Goal: Information Seeking & Learning: Stay updated

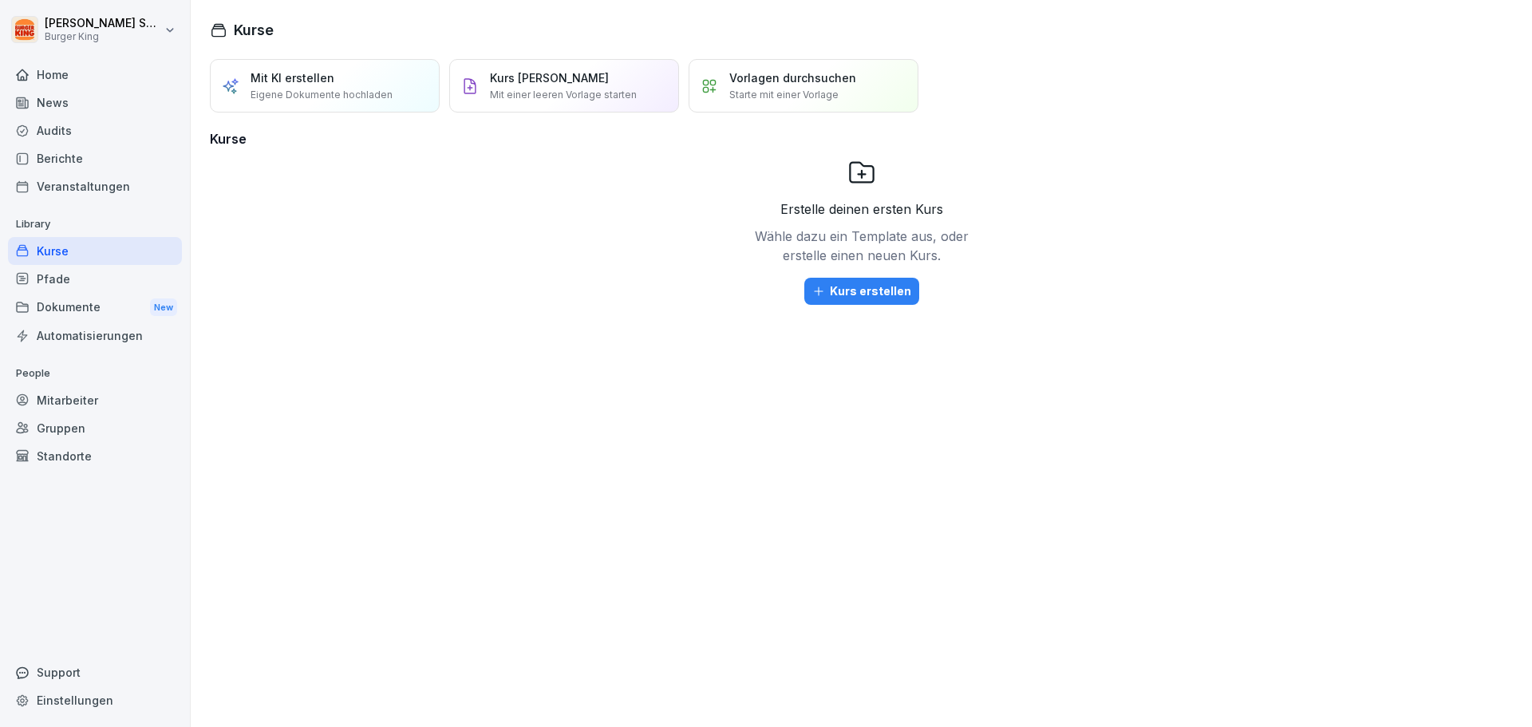
drag, startPoint x: 131, startPoint y: 105, endPoint x: 132, endPoint y: 97, distance: 8.9
click at [131, 104] on div "News" at bounding box center [95, 103] width 174 height 28
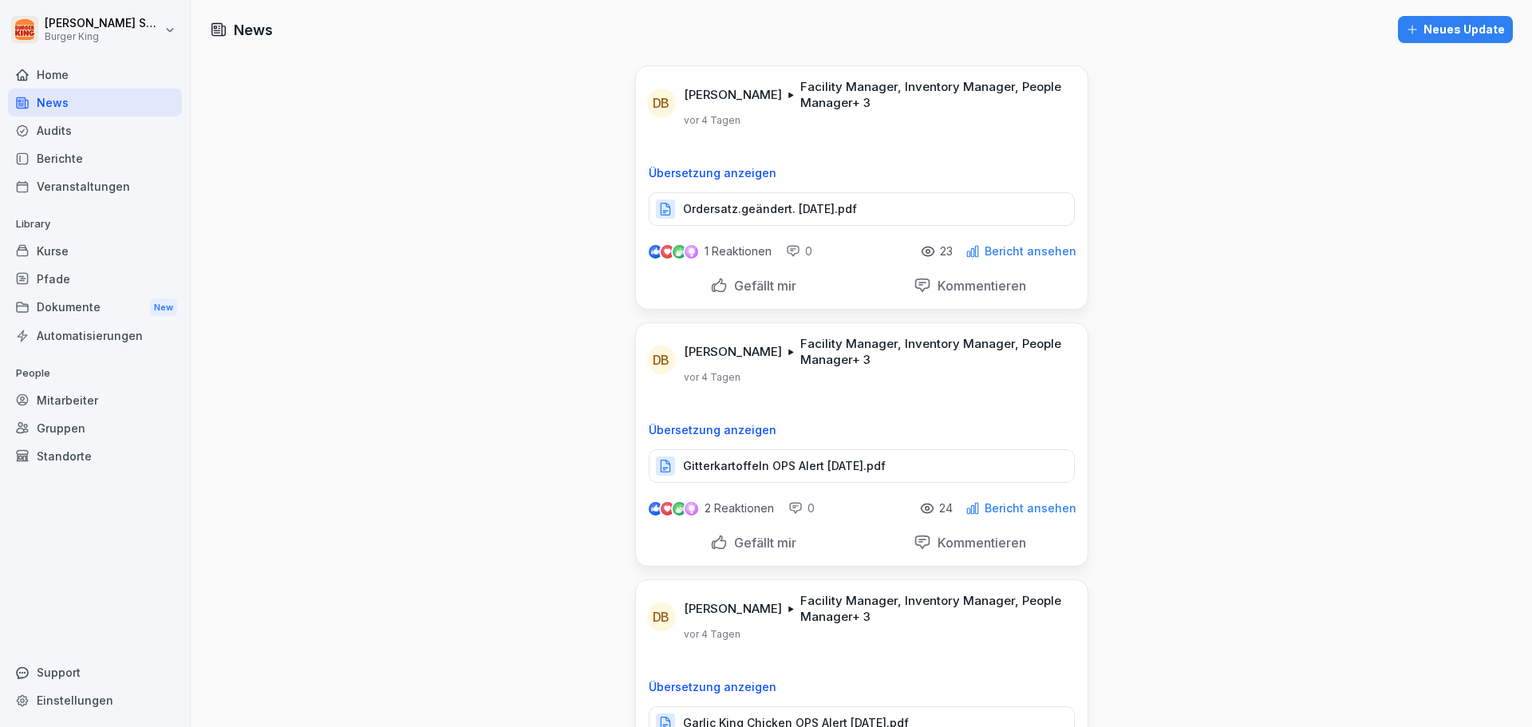
click at [791, 209] on p "Ordersatz.geändert. [DATE].pdf" at bounding box center [770, 209] width 174 height 16
click at [778, 467] on p "Gitterkartoffeln OPS Alert [DATE].pdf" at bounding box center [784, 466] width 203 height 16
click at [769, 462] on p "Gitterkartoffeln OPS Alert [DATE].pdf" at bounding box center [784, 466] width 203 height 16
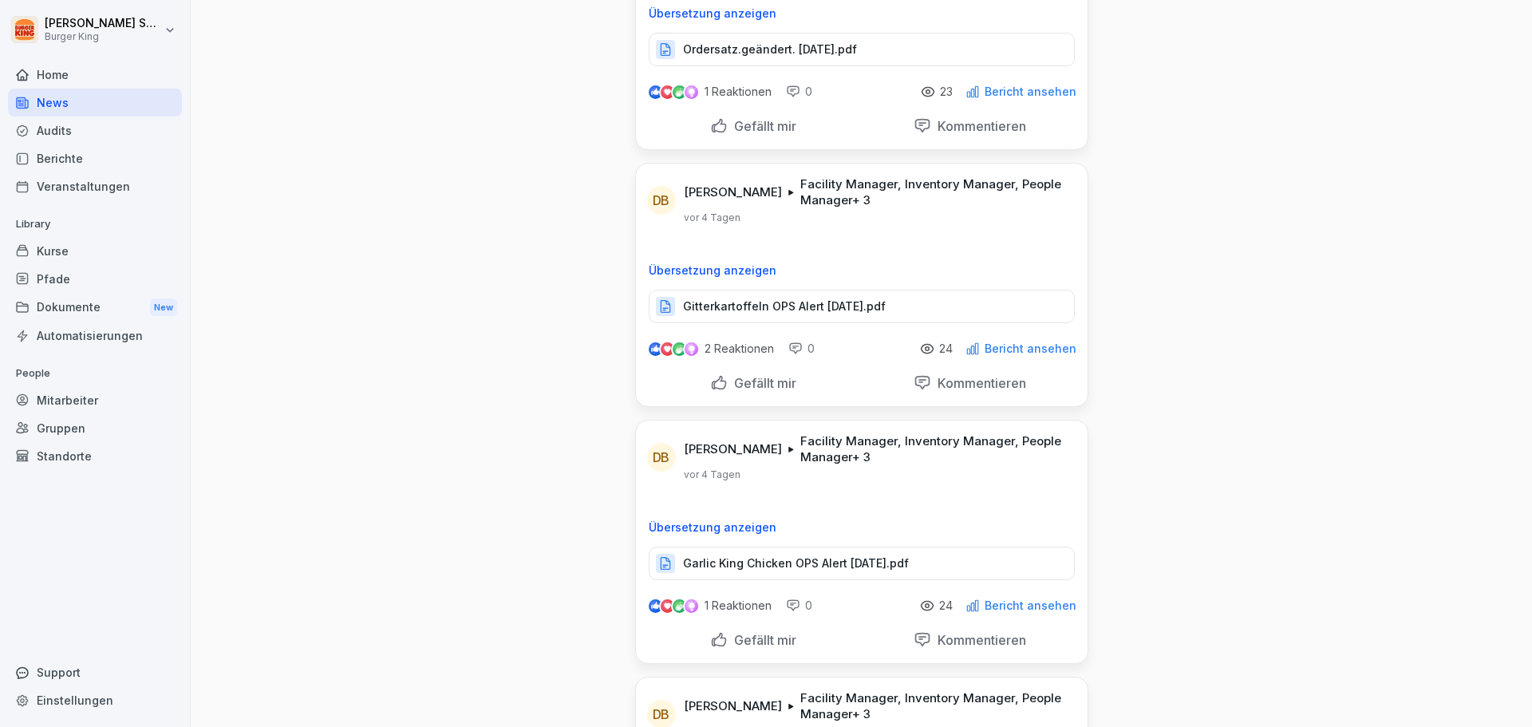
scroll to position [239, 0]
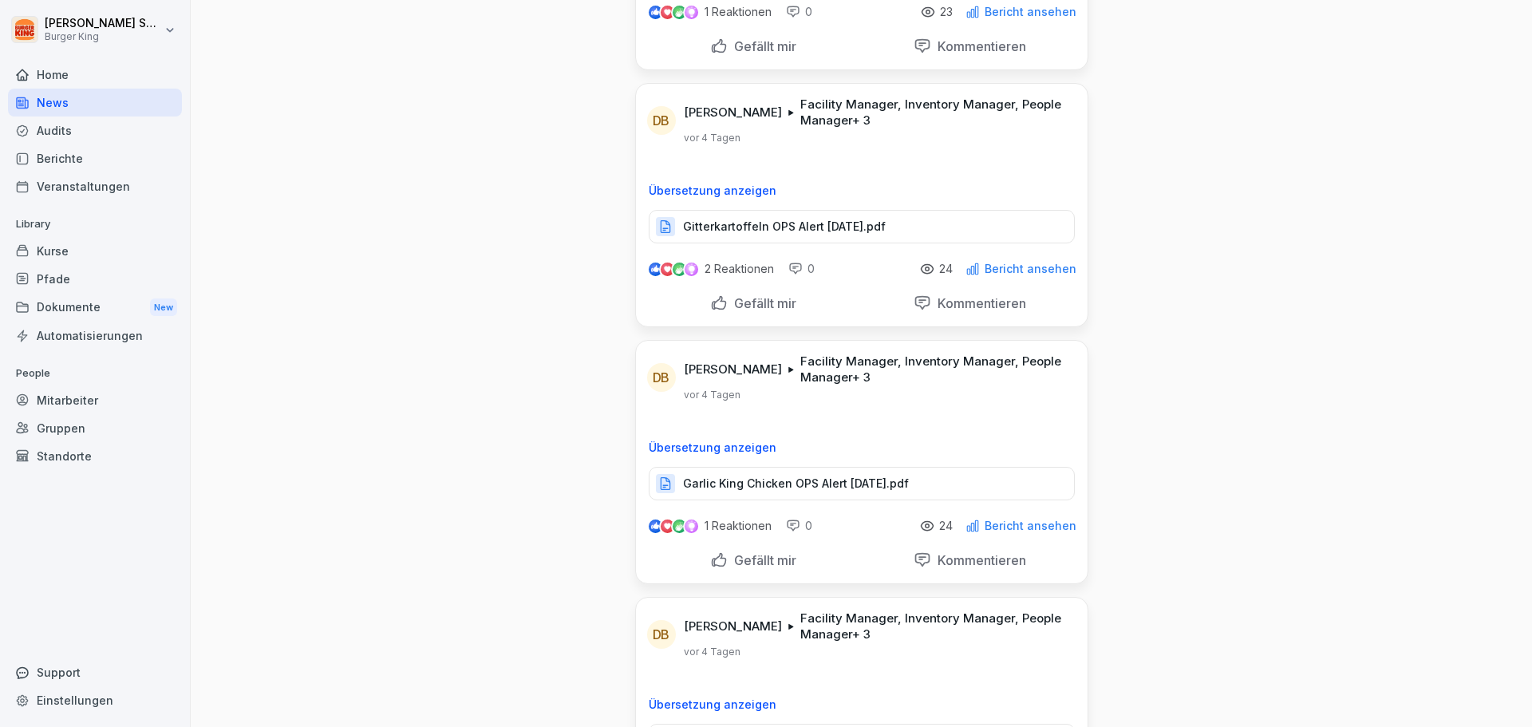
click at [744, 477] on p "Garlic King Chicken OPS Alert [DATE].pdf" at bounding box center [796, 484] width 226 height 16
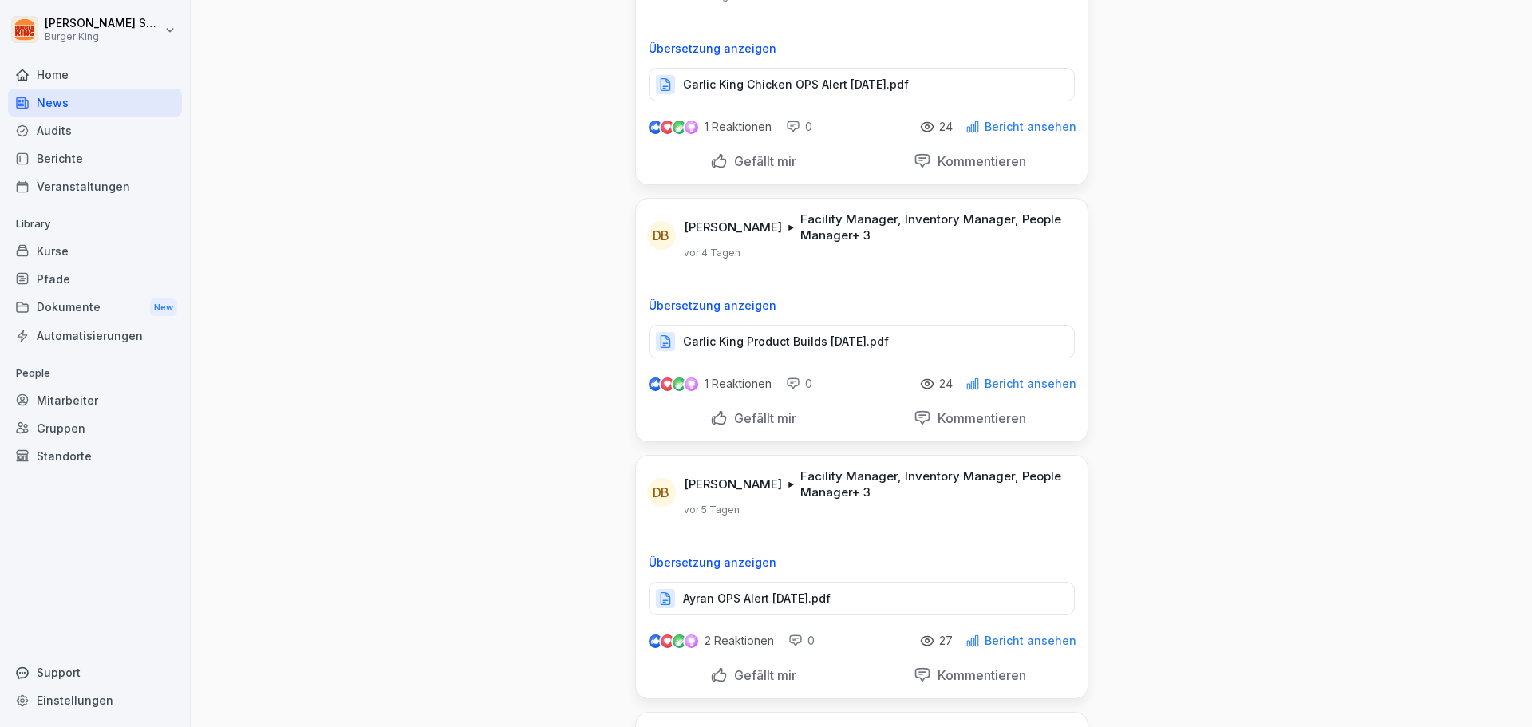
scroll to position [718, 0]
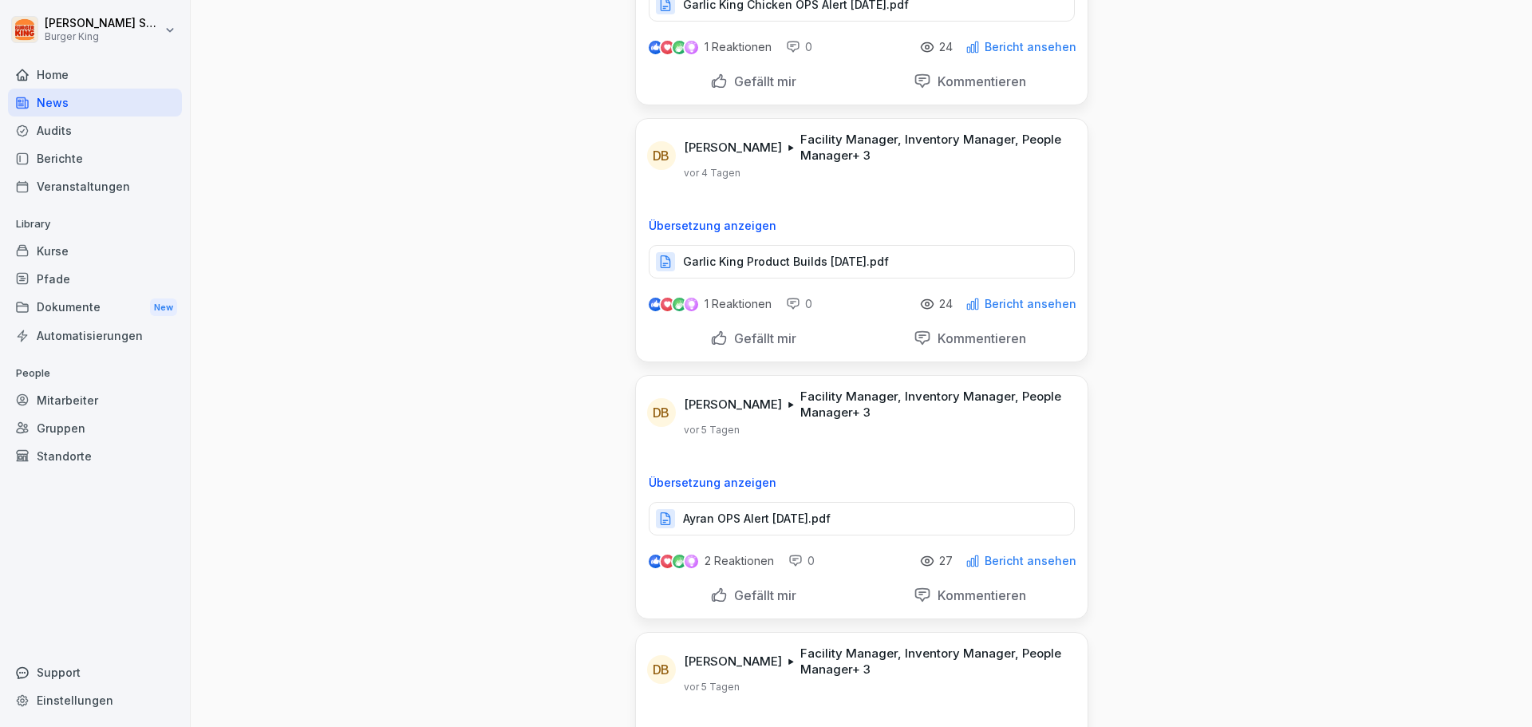
click at [793, 529] on div "Ayran OPS Alert [DATE].pdf" at bounding box center [862, 519] width 426 height 34
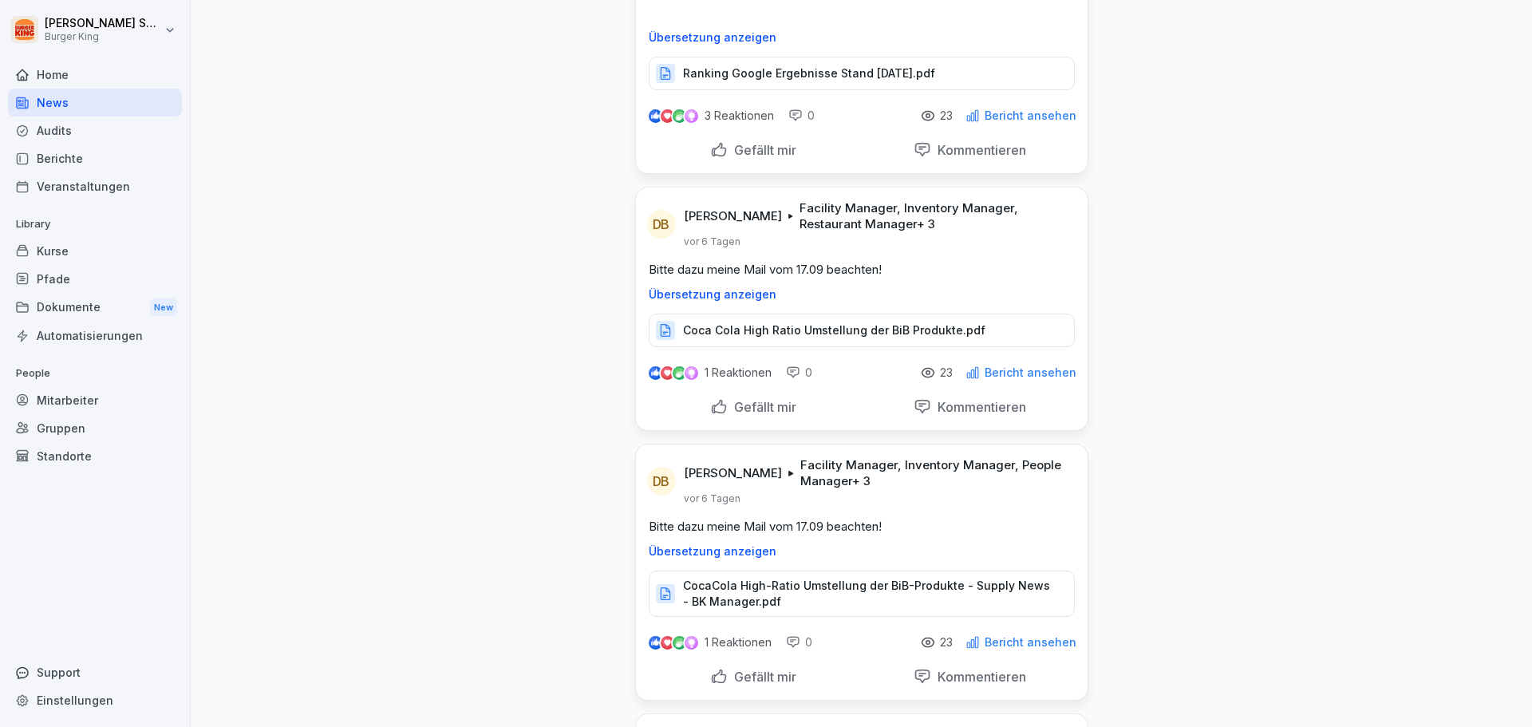
scroll to position [5427, 0]
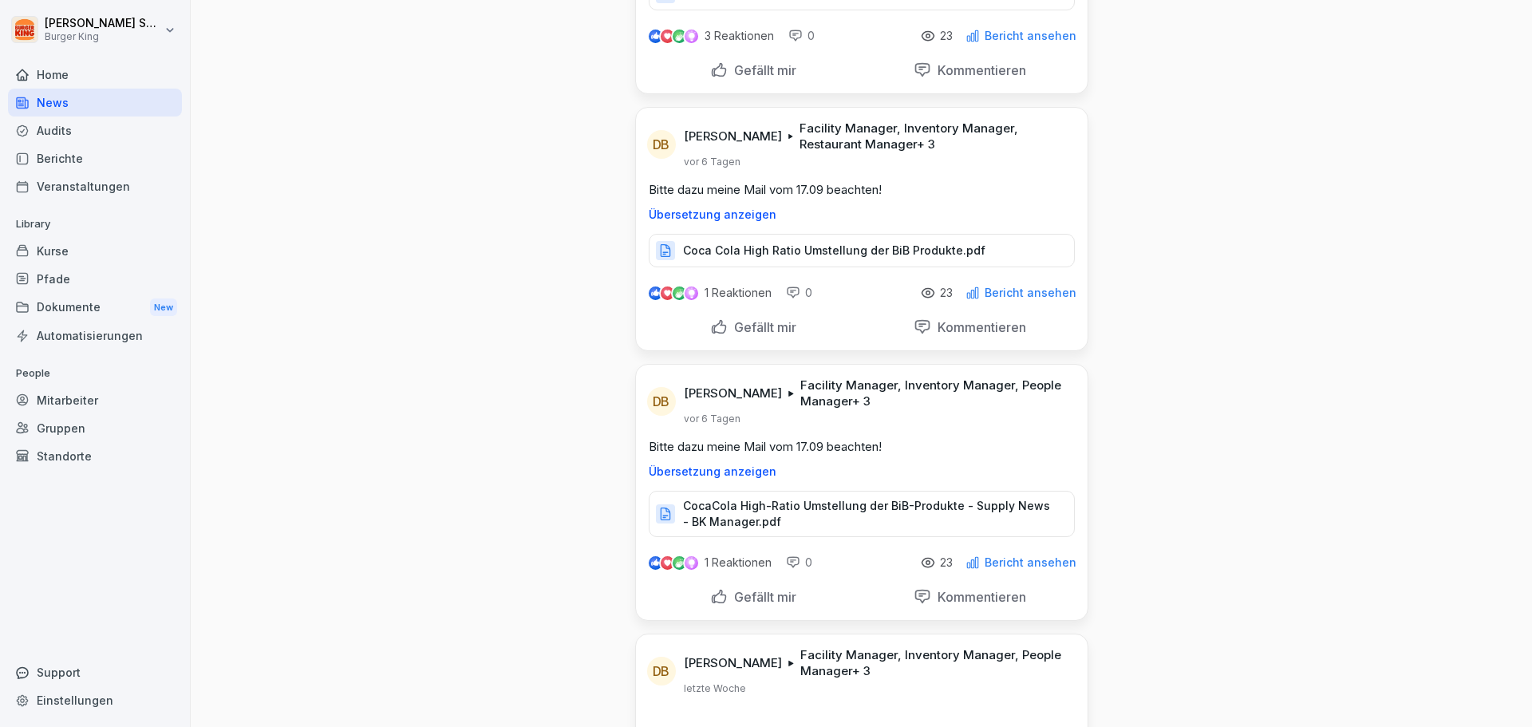
click at [782, 499] on p "CocaCola High-Ratio Umstellung der BiB-Produkte - Supply News - BK Manager.pdf" at bounding box center [870, 514] width 375 height 32
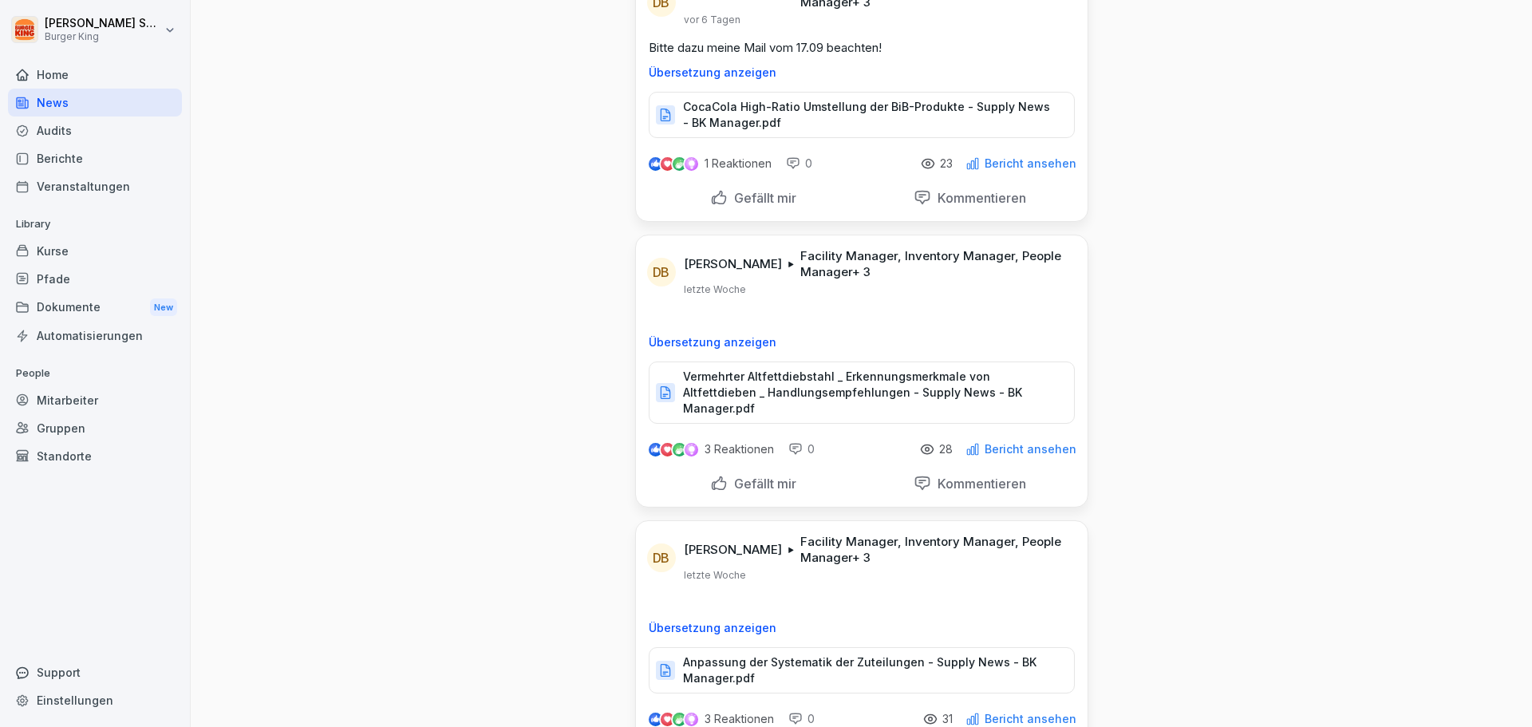
scroll to position [5906, 0]
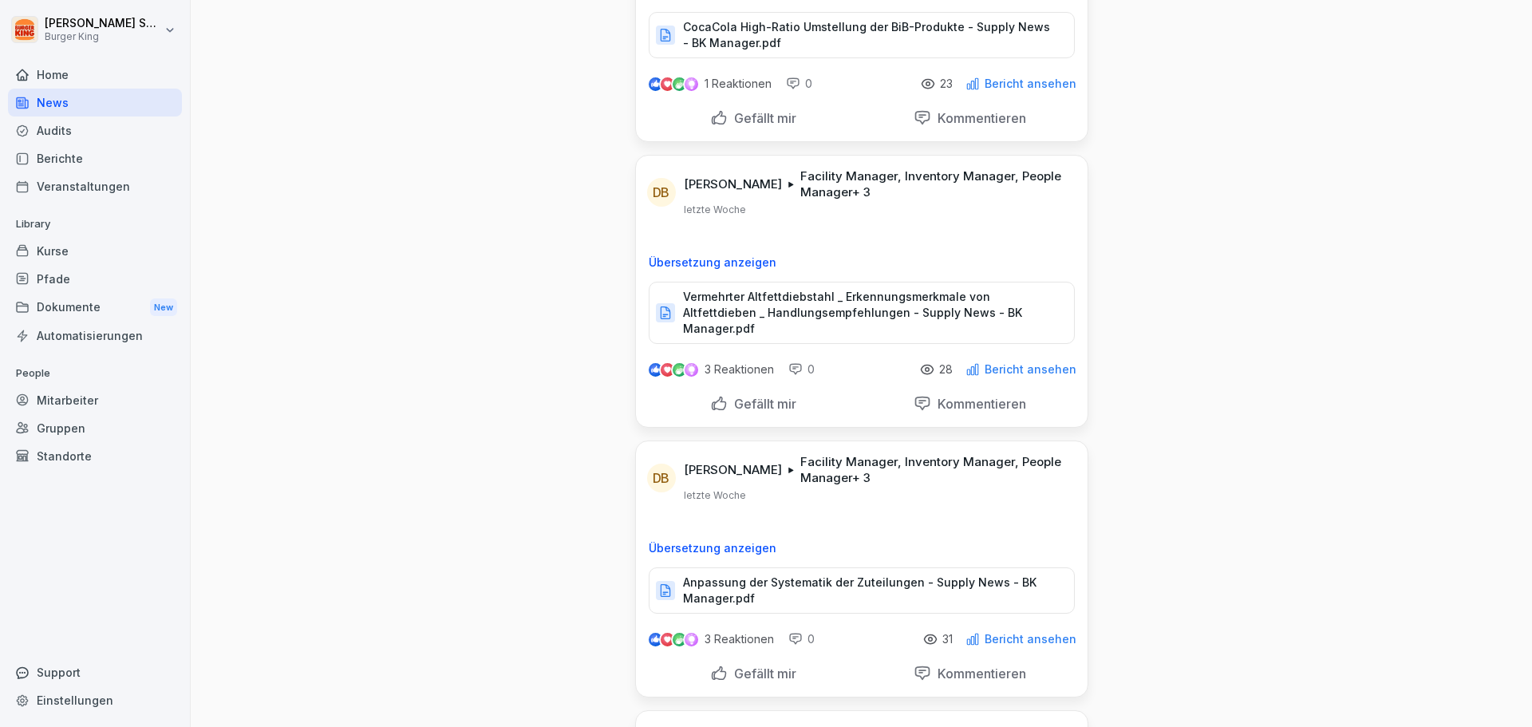
click at [830, 575] on p "Anpassung der Systematik der Zuteilungen - Supply News - BK Manager.pdf" at bounding box center [870, 591] width 375 height 32
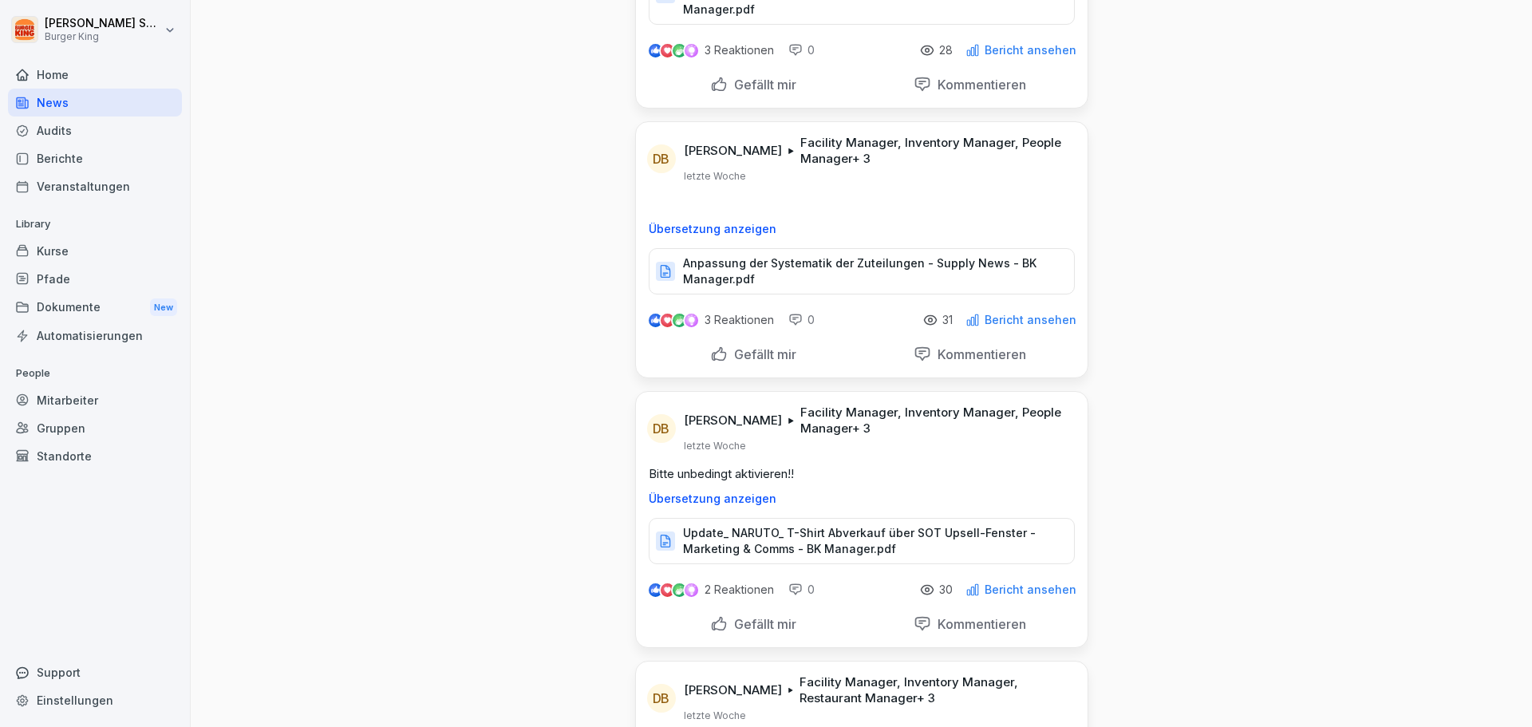
scroll to position [6305, 0]
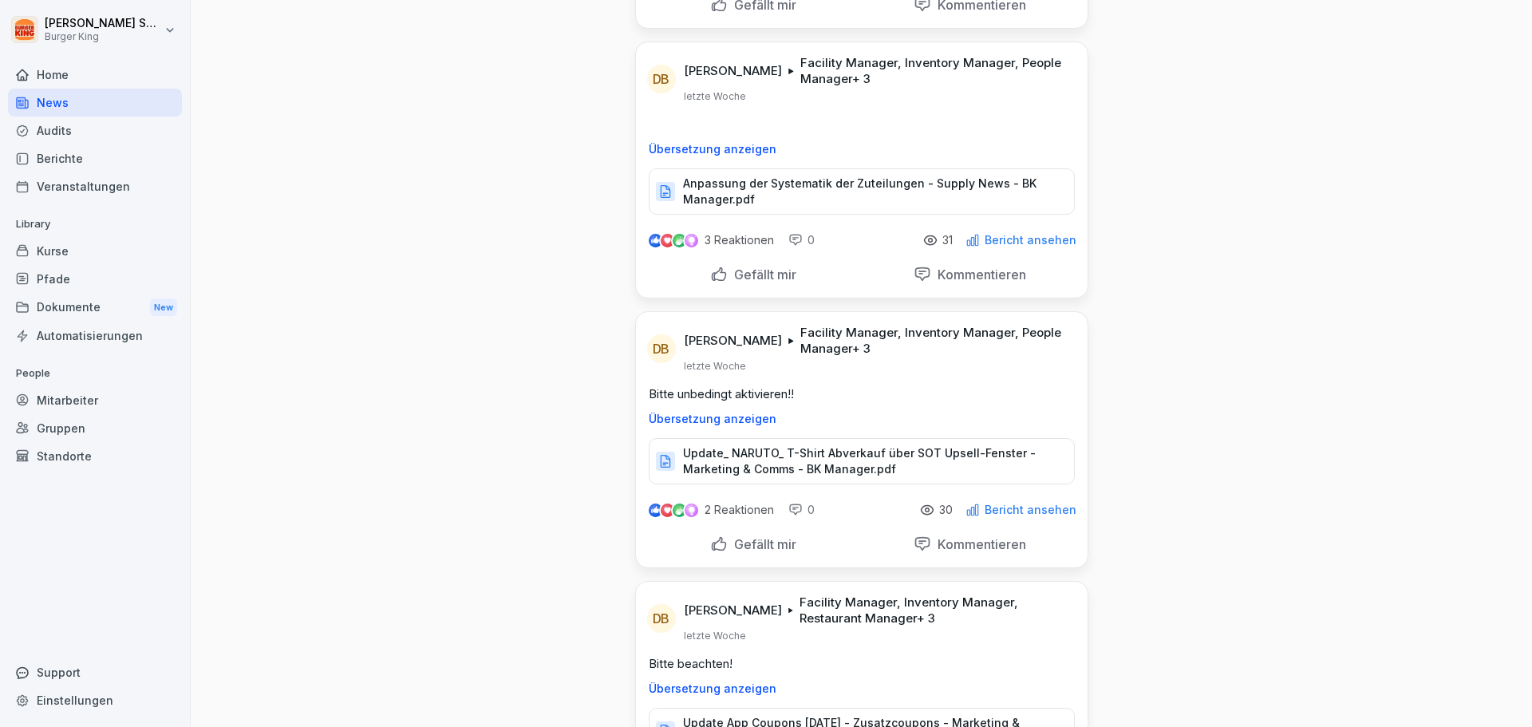
click at [801, 445] on p "Update_ NARUTO_ T-Shirt Abverkauf über SOT Upsell-Fenster - Marketing & Comms -…" at bounding box center [870, 461] width 375 height 32
